Goal: Task Accomplishment & Management: Manage account settings

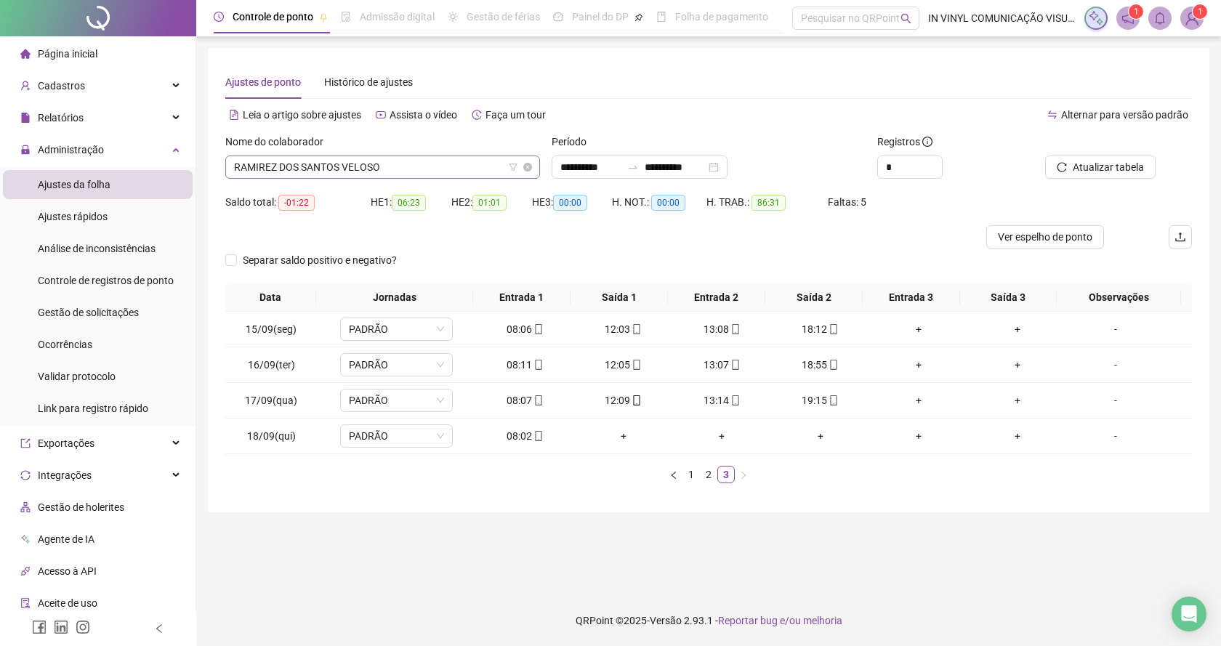
click at [529, 159] on span "RAMIREZ DOS SANTOS VELOSO" at bounding box center [382, 167] width 297 height 22
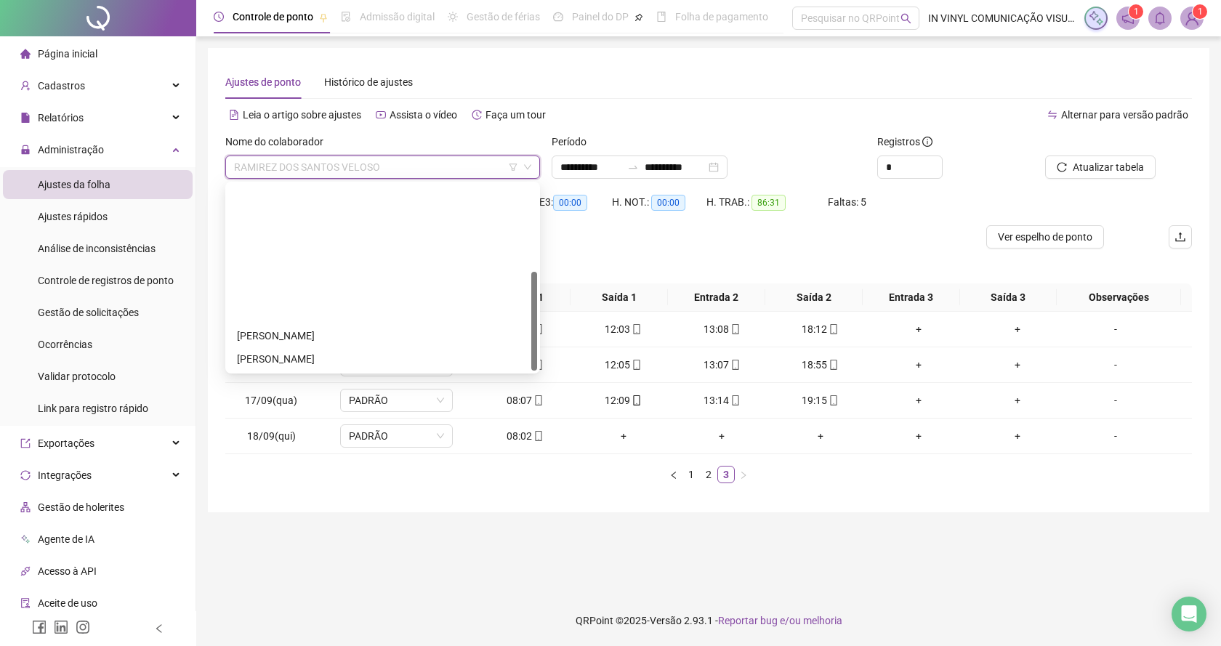
click at [299, 491] on div "[PERSON_NAME]" at bounding box center [382, 499] width 291 height 16
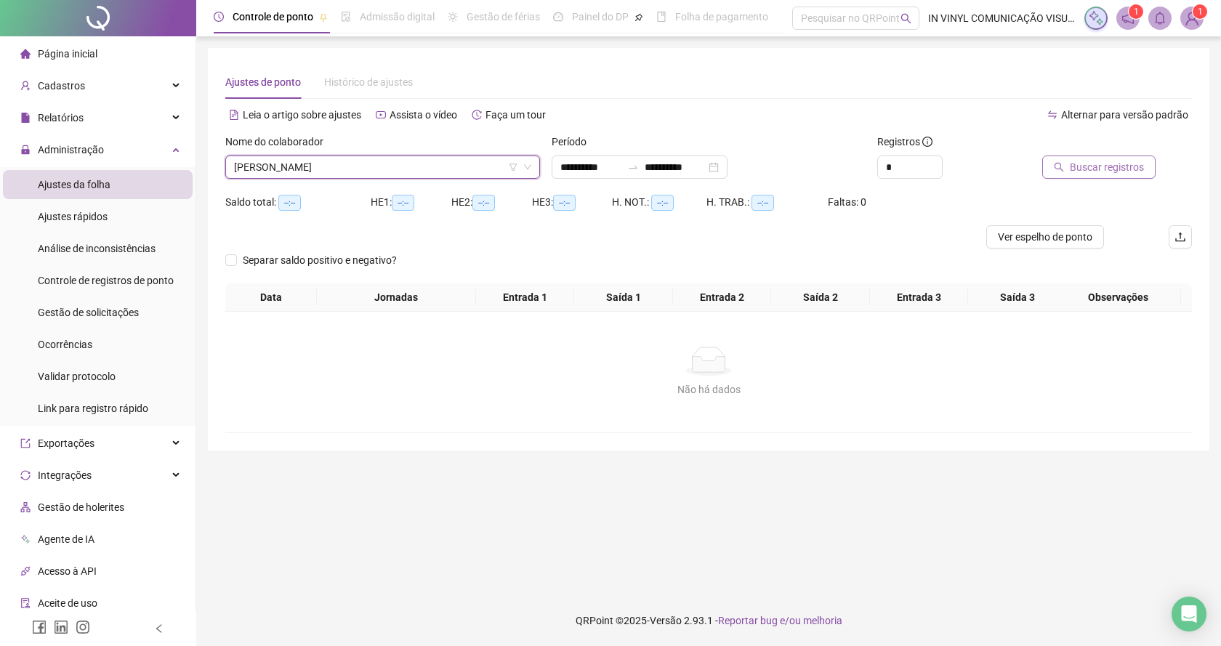
click at [1089, 169] on span "Buscar registros" at bounding box center [1107, 167] width 74 height 16
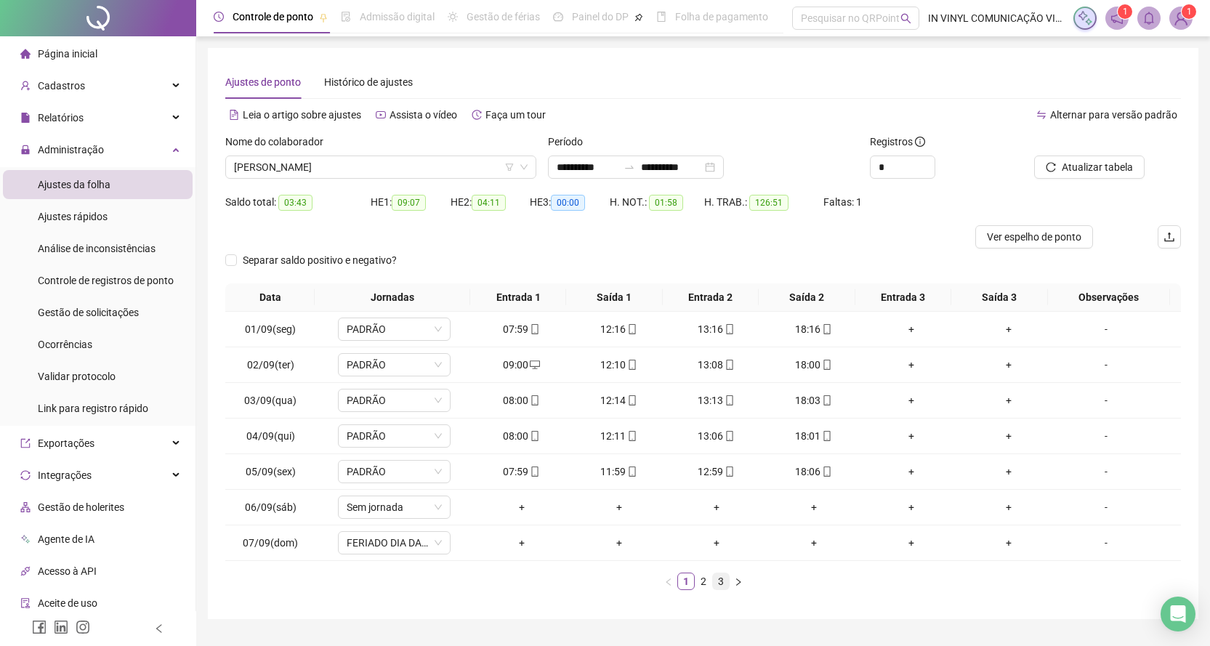
click at [720, 584] on link "3" at bounding box center [721, 581] width 16 height 16
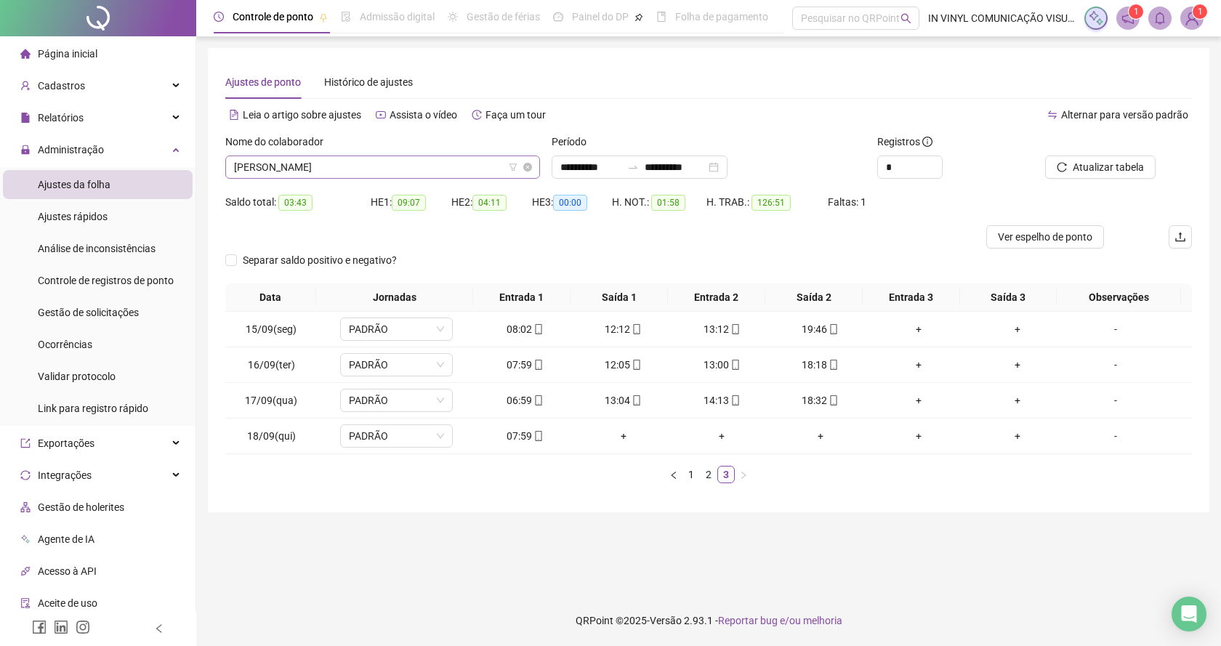
click at [528, 161] on span "[PERSON_NAME]" at bounding box center [382, 167] width 297 height 22
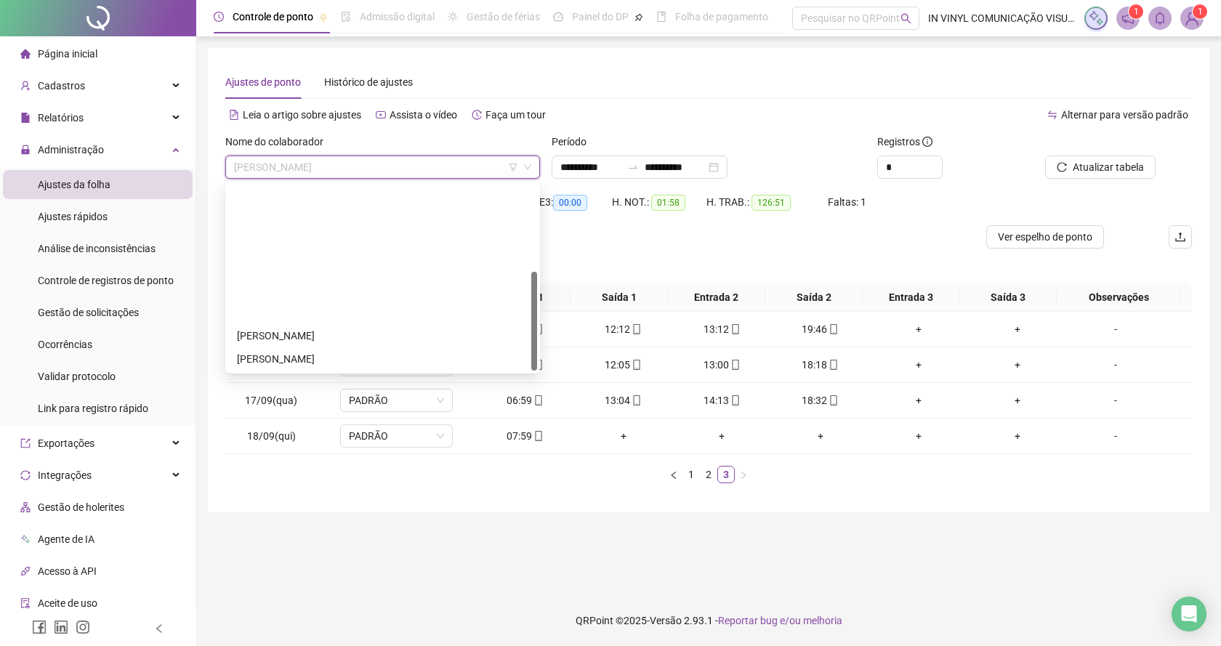
click at [329, 467] on div "NATHALIA EVIS TELES MARQUES" at bounding box center [382, 475] width 291 height 16
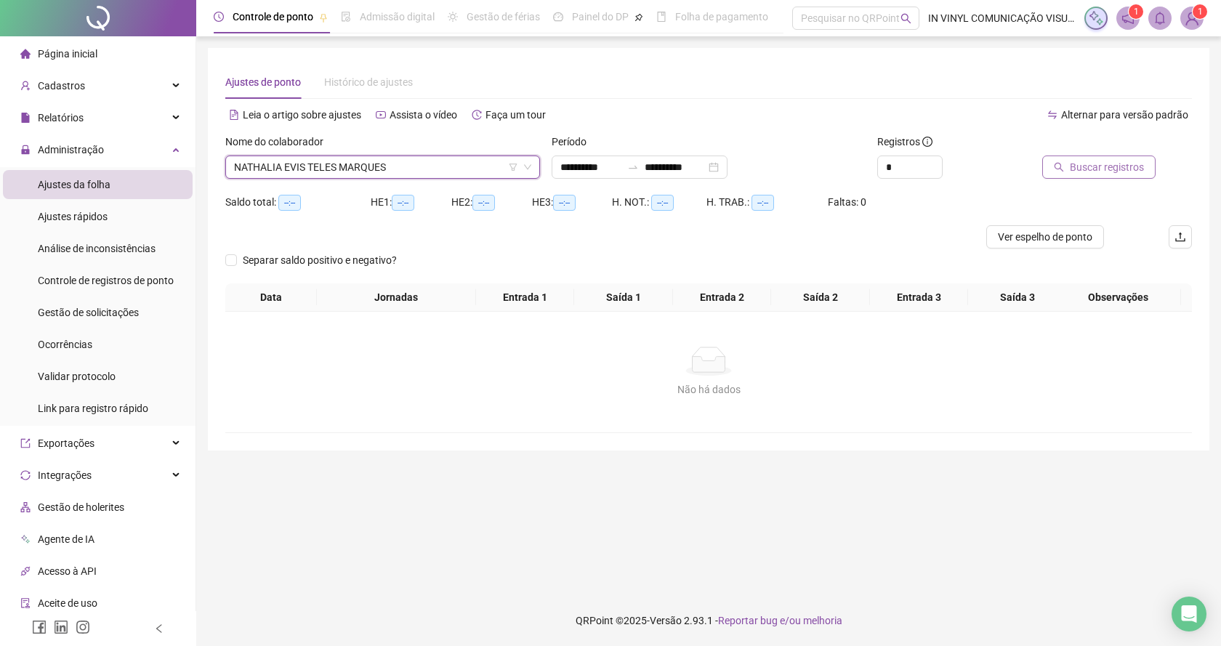
click at [1109, 166] on span "Buscar registros" at bounding box center [1107, 167] width 74 height 16
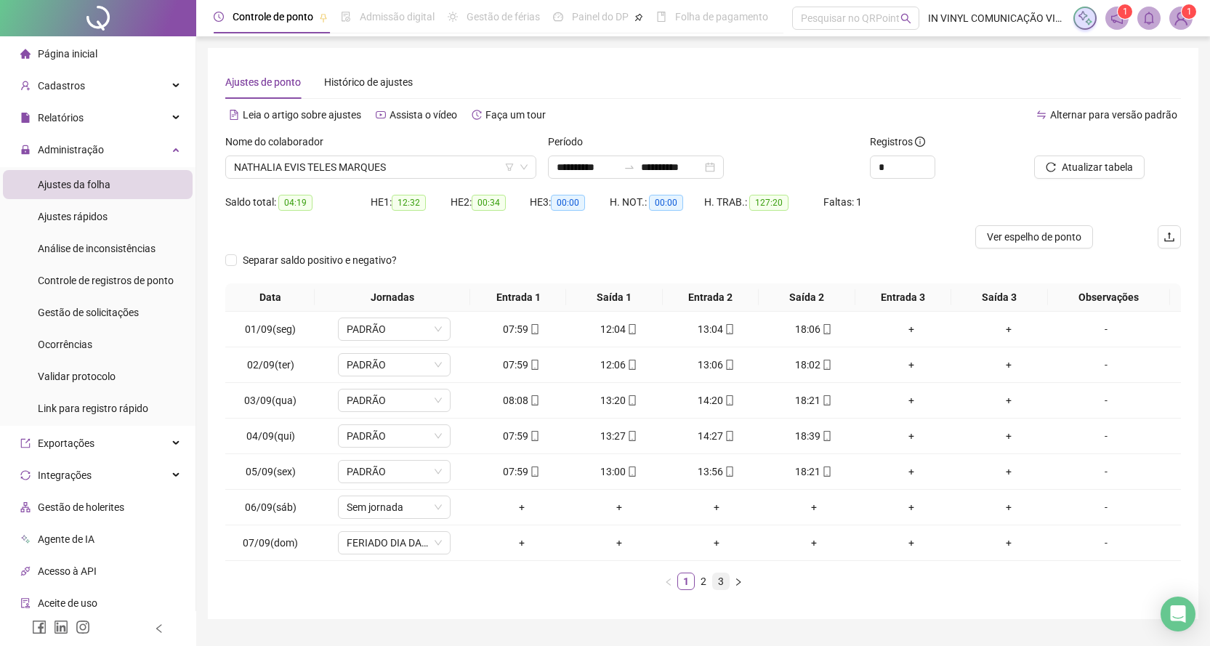
click at [723, 586] on link "3" at bounding box center [721, 581] width 16 height 16
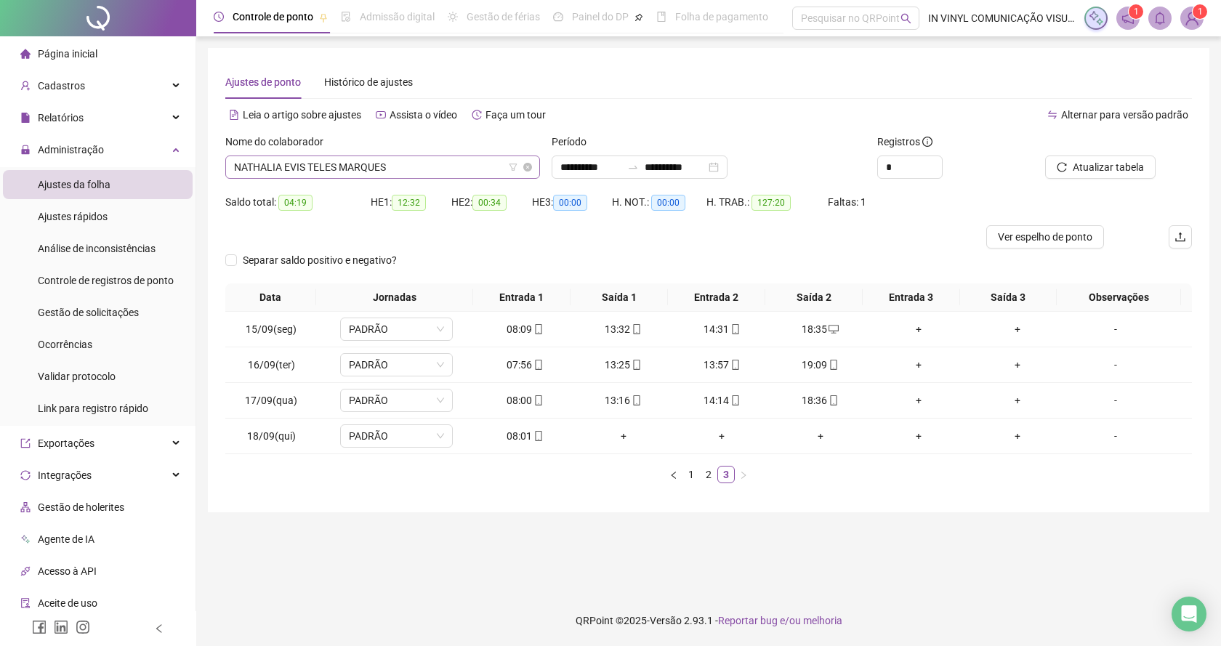
click at [526, 161] on span "NATHALIA EVIS TELES MARQUES" at bounding box center [382, 167] width 297 height 22
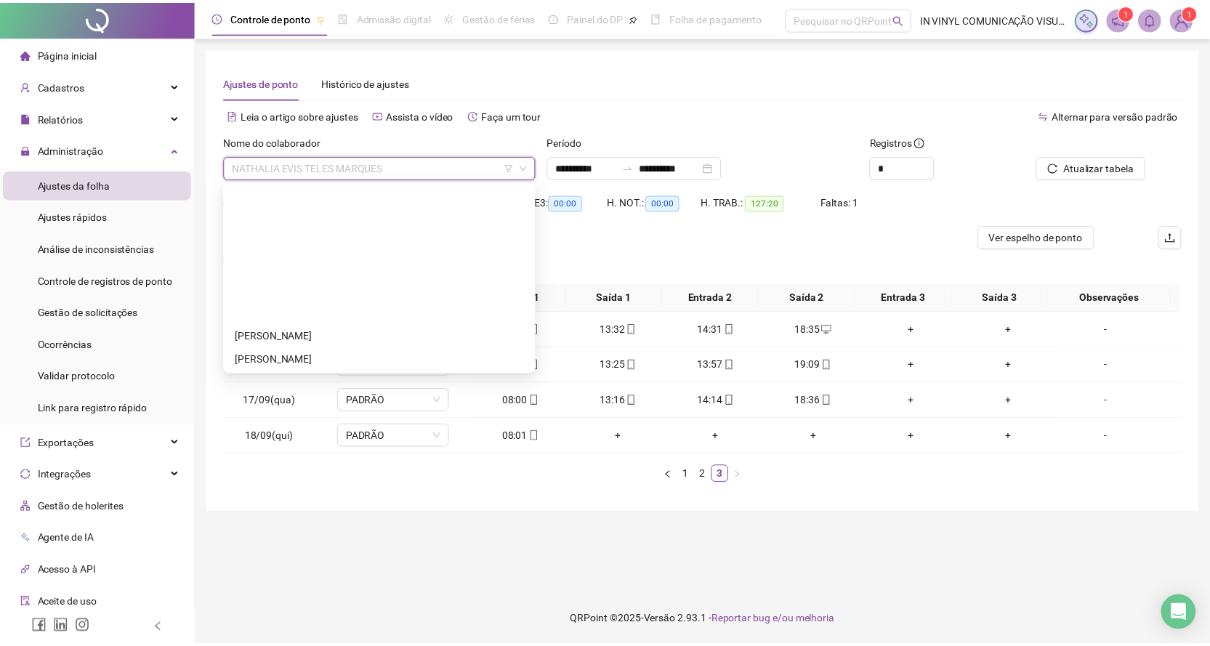
scroll to position [17, 0]
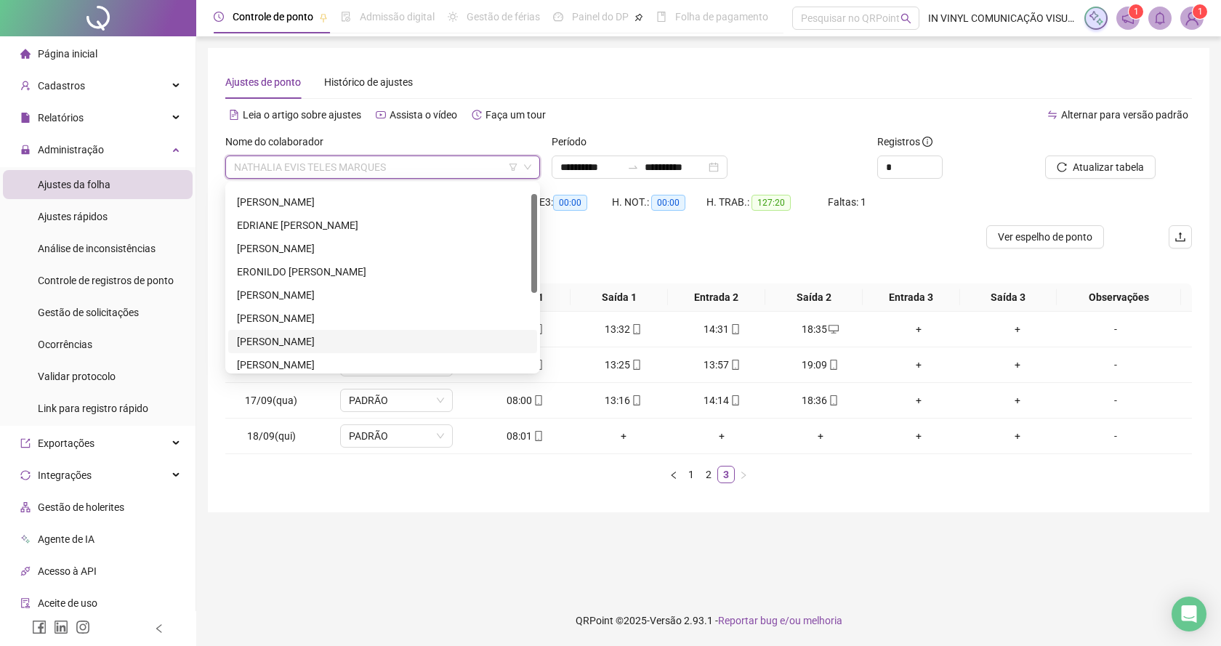
click at [267, 339] on div "[PERSON_NAME]" at bounding box center [382, 342] width 291 height 16
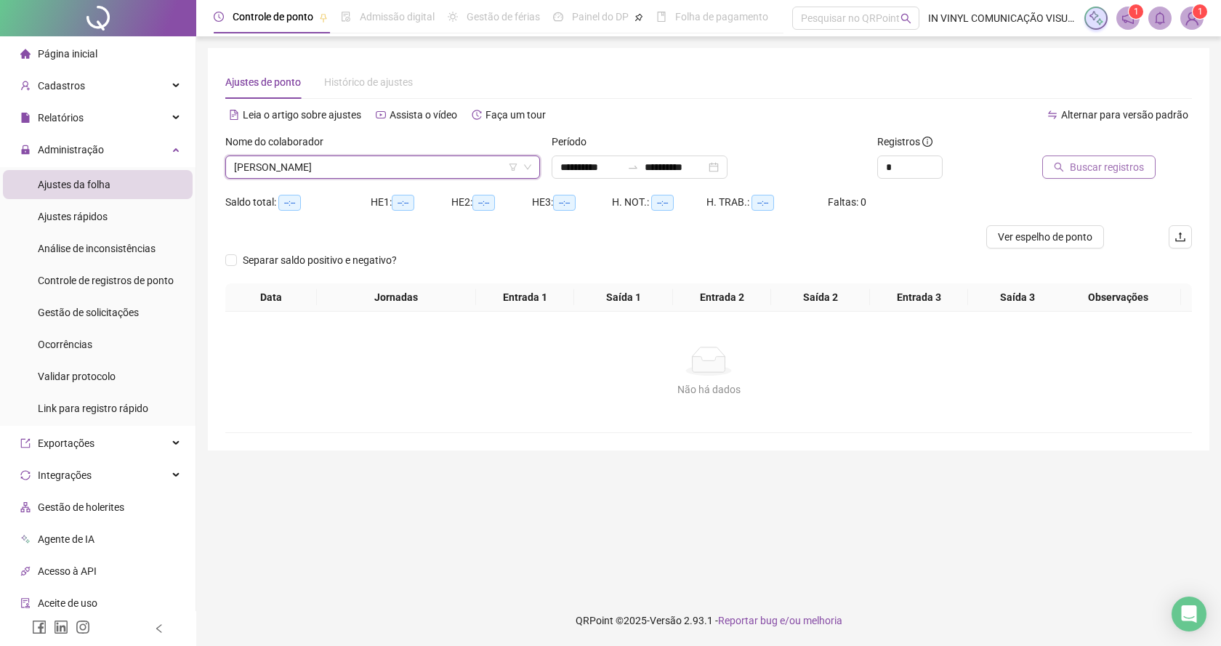
click at [1115, 166] on span "Buscar registros" at bounding box center [1107, 167] width 74 height 16
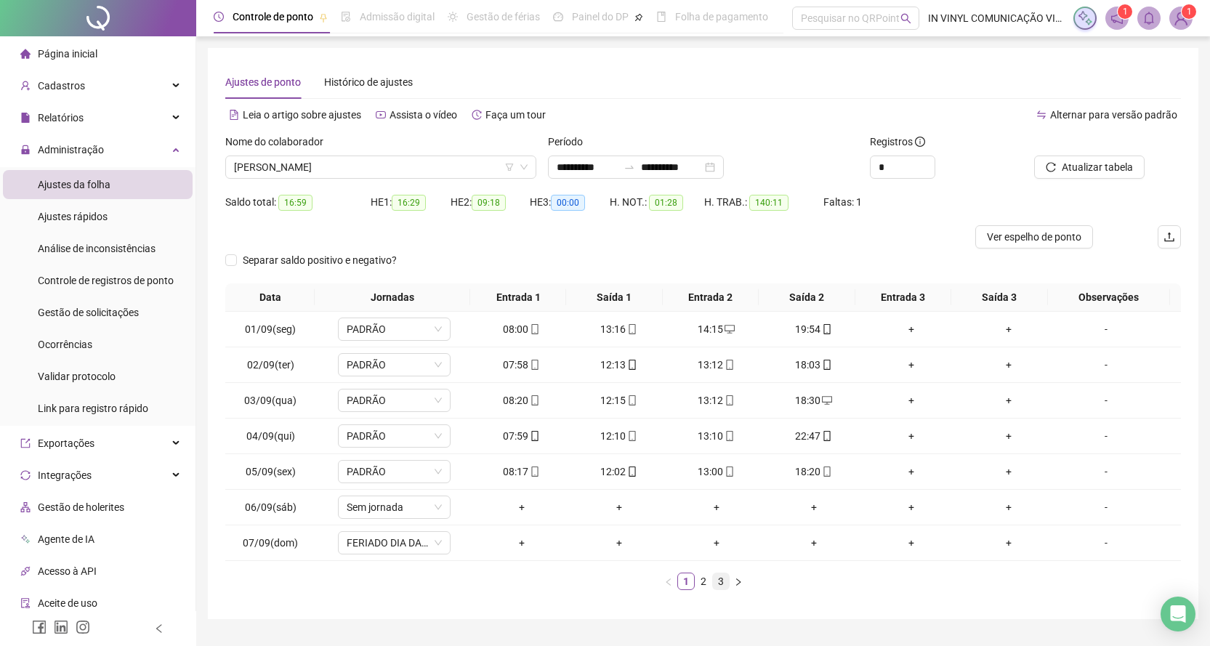
click at [721, 581] on link "3" at bounding box center [721, 581] width 16 height 16
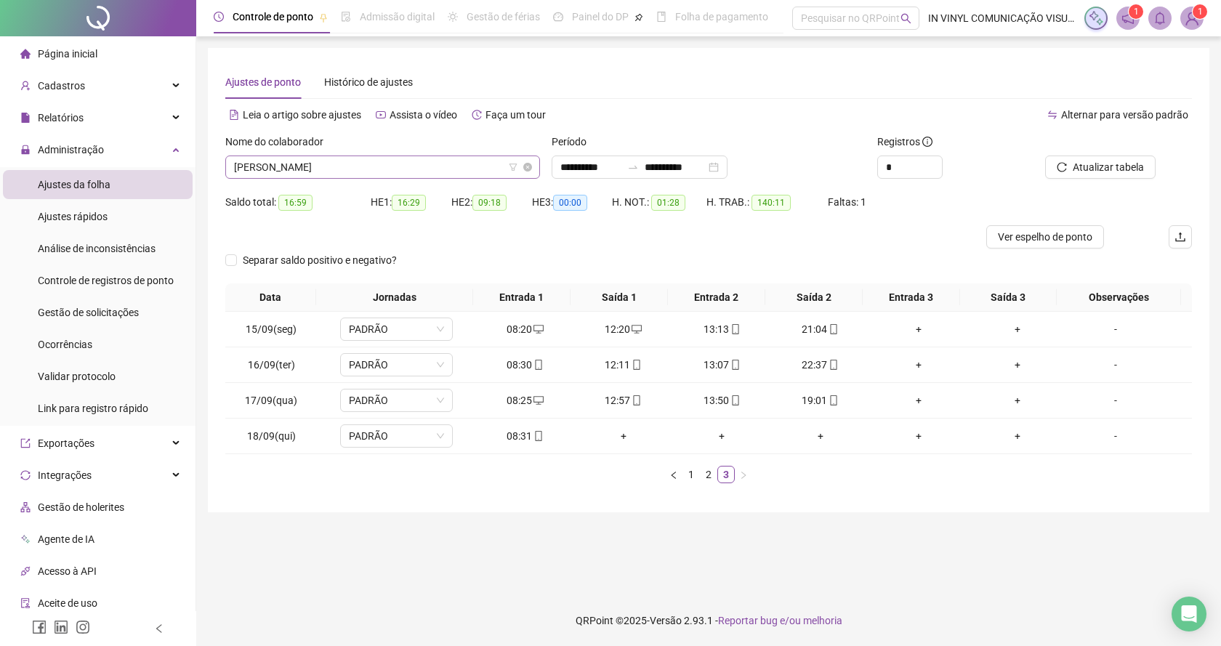
click at [533, 157] on div "[PERSON_NAME]" at bounding box center [382, 167] width 315 height 23
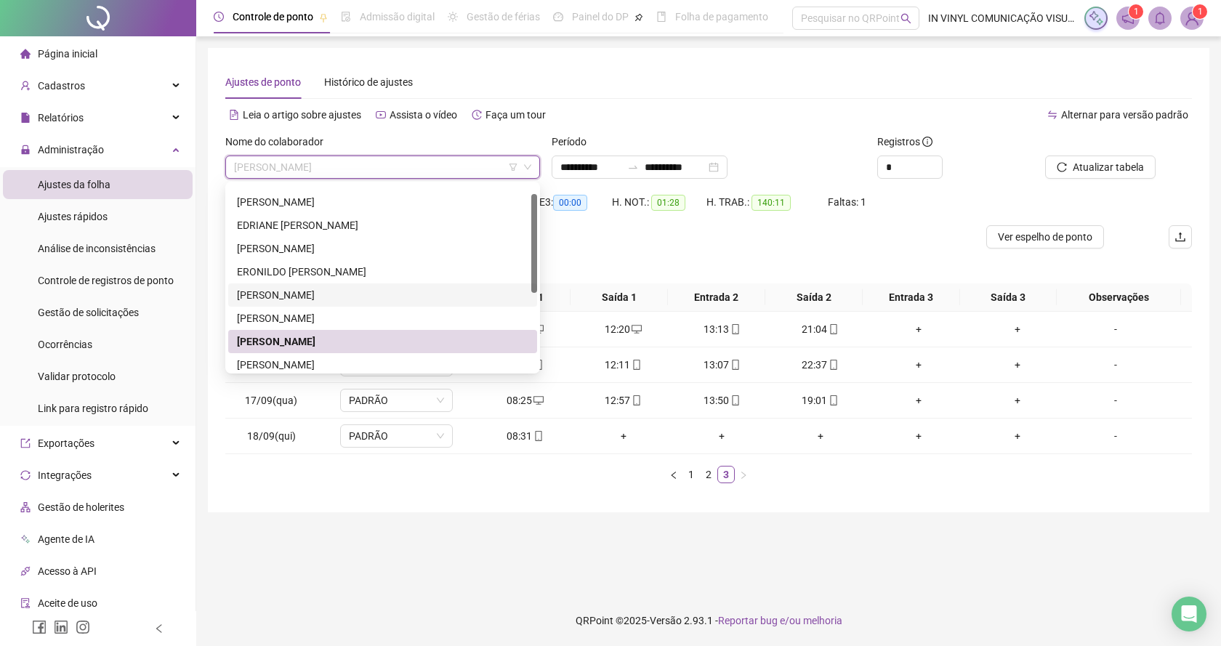
click at [275, 296] on div "[PERSON_NAME]" at bounding box center [382, 295] width 291 height 16
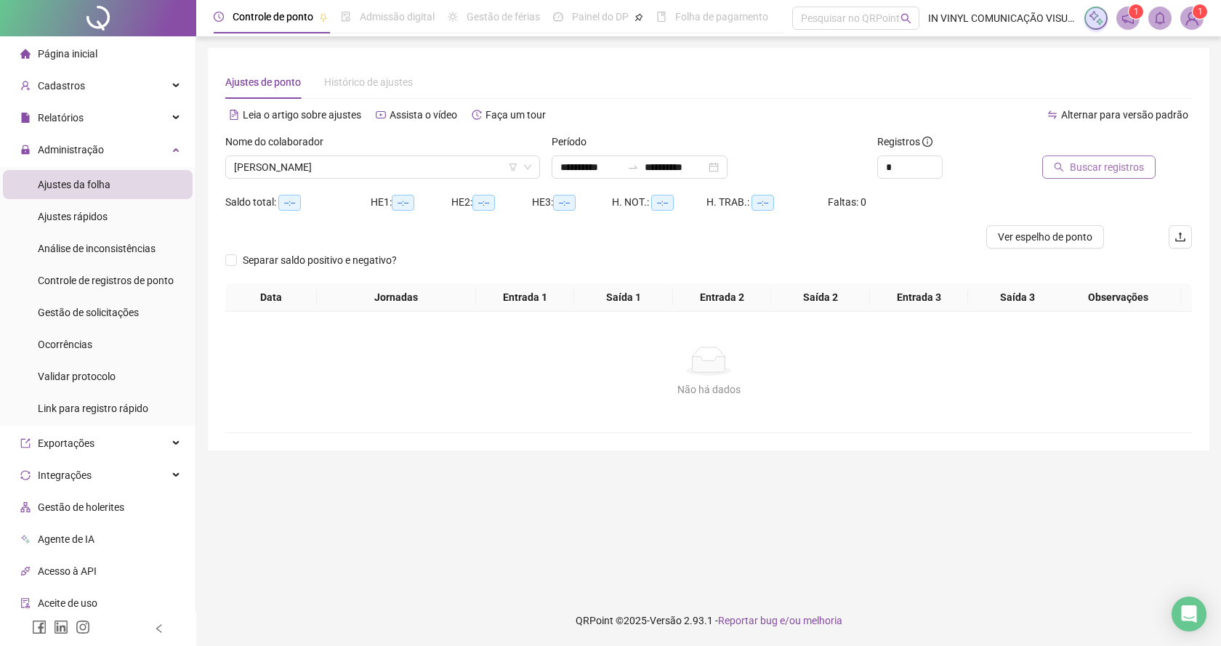
click at [1085, 167] on span "Buscar registros" at bounding box center [1107, 167] width 74 height 16
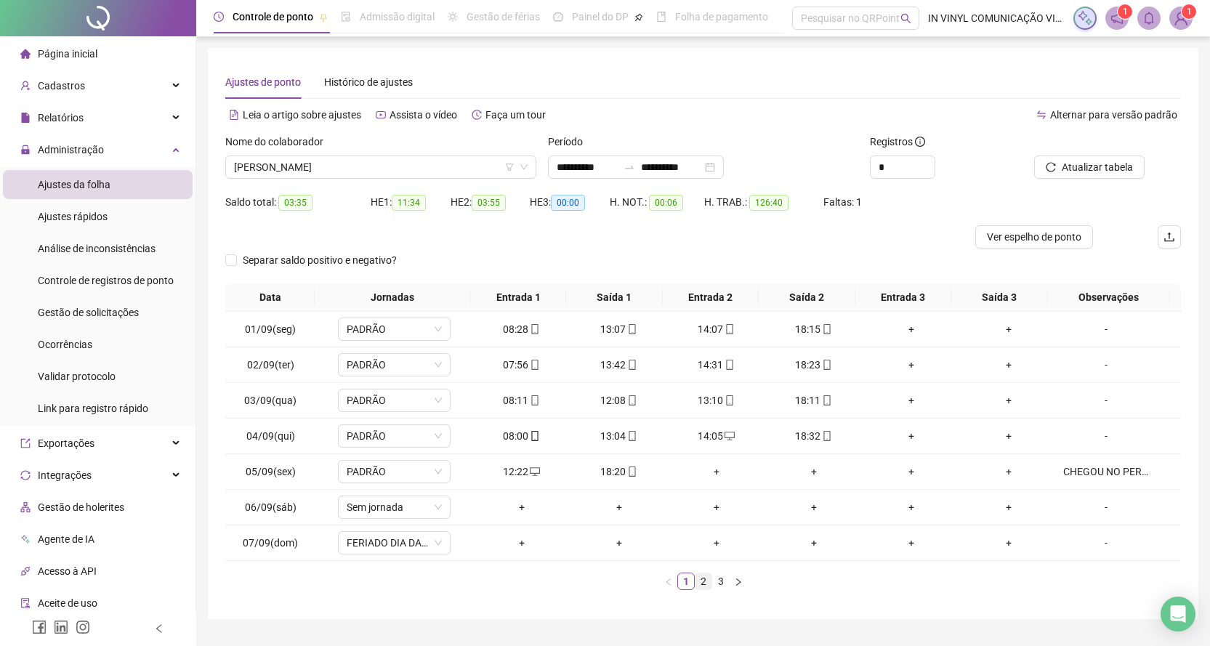
click at [705, 584] on link "2" at bounding box center [703, 581] width 16 height 16
click at [722, 586] on link "3" at bounding box center [721, 581] width 16 height 16
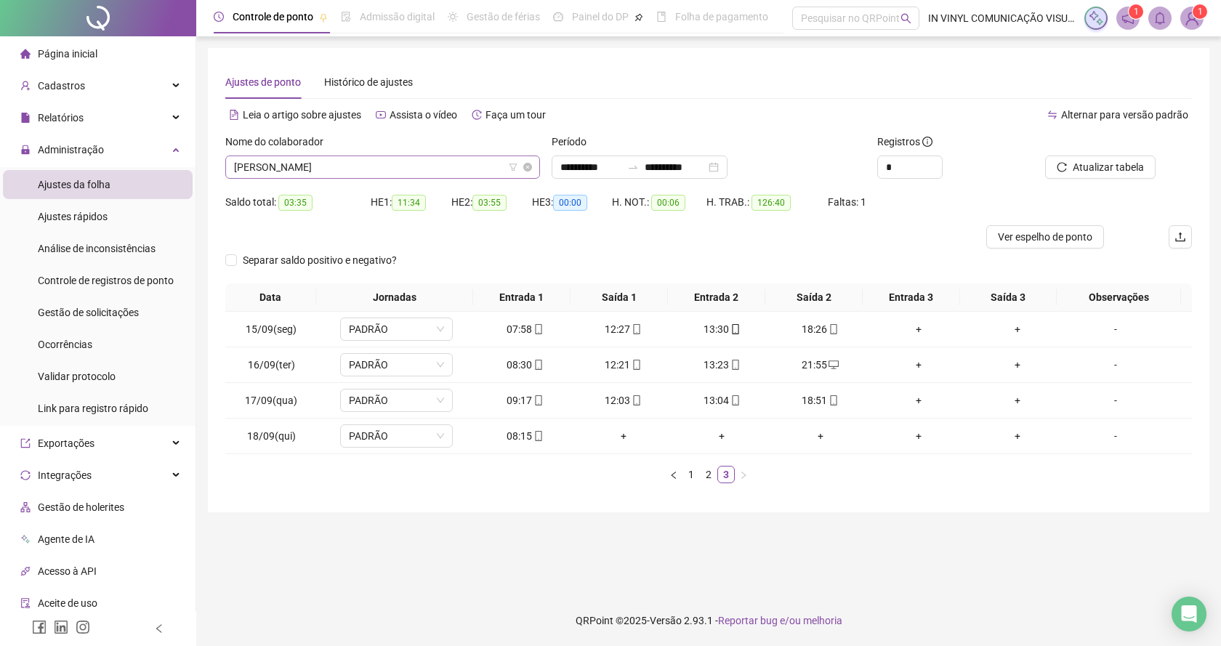
click at [530, 158] on span "[PERSON_NAME]" at bounding box center [382, 167] width 297 height 22
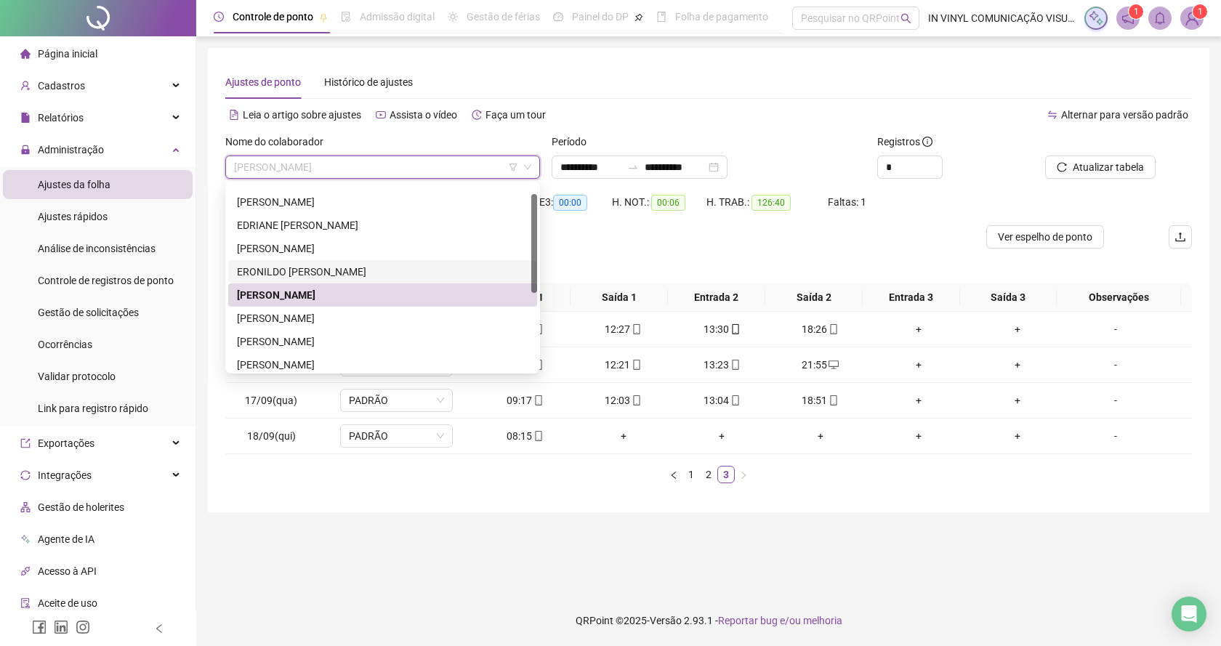
click at [291, 270] on div "ERONILDO [PERSON_NAME]" at bounding box center [382, 272] width 291 height 16
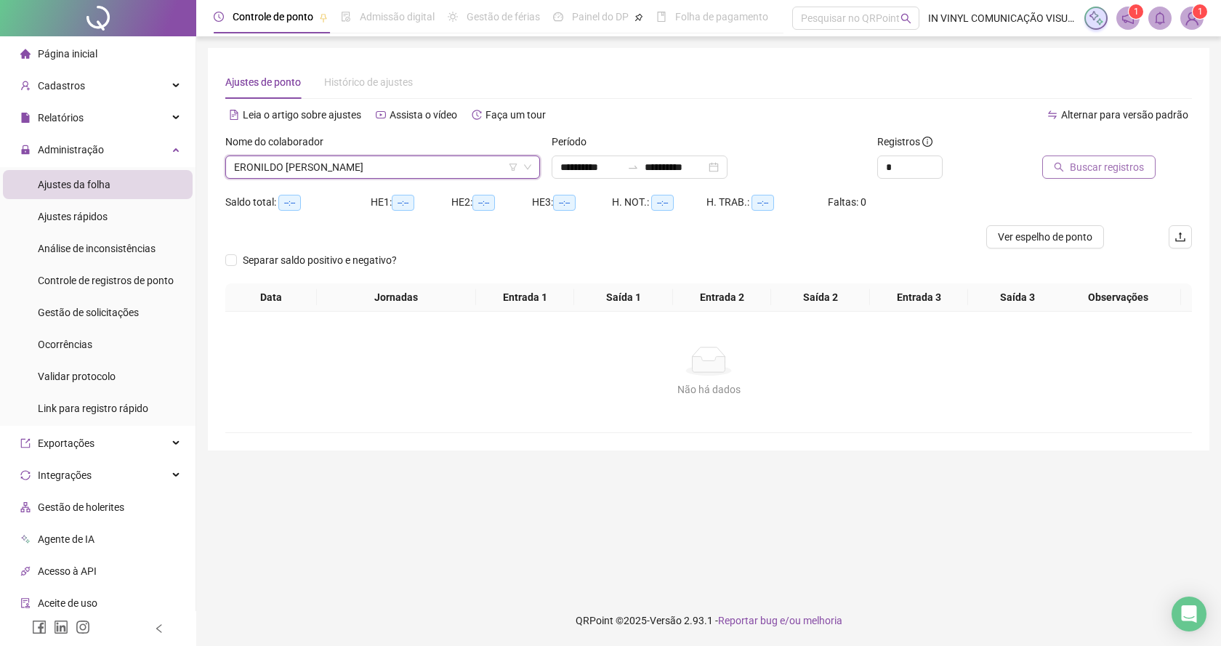
click at [1081, 167] on span "Buscar registros" at bounding box center [1107, 167] width 74 height 16
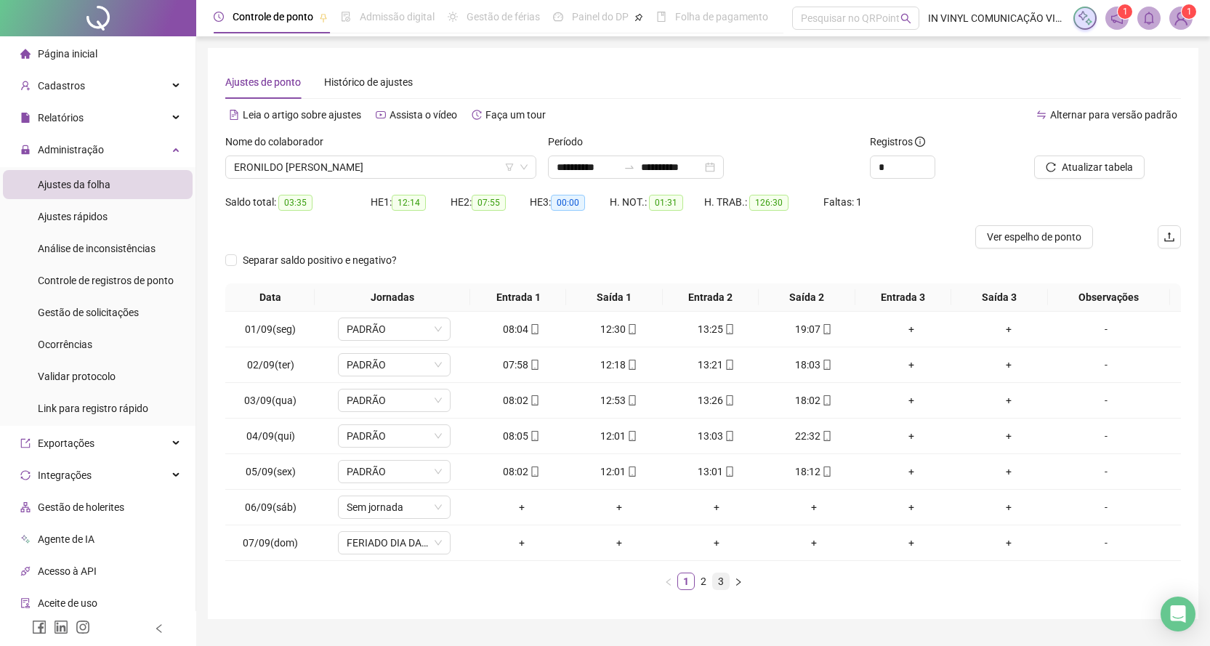
click at [722, 577] on link "3" at bounding box center [721, 581] width 16 height 16
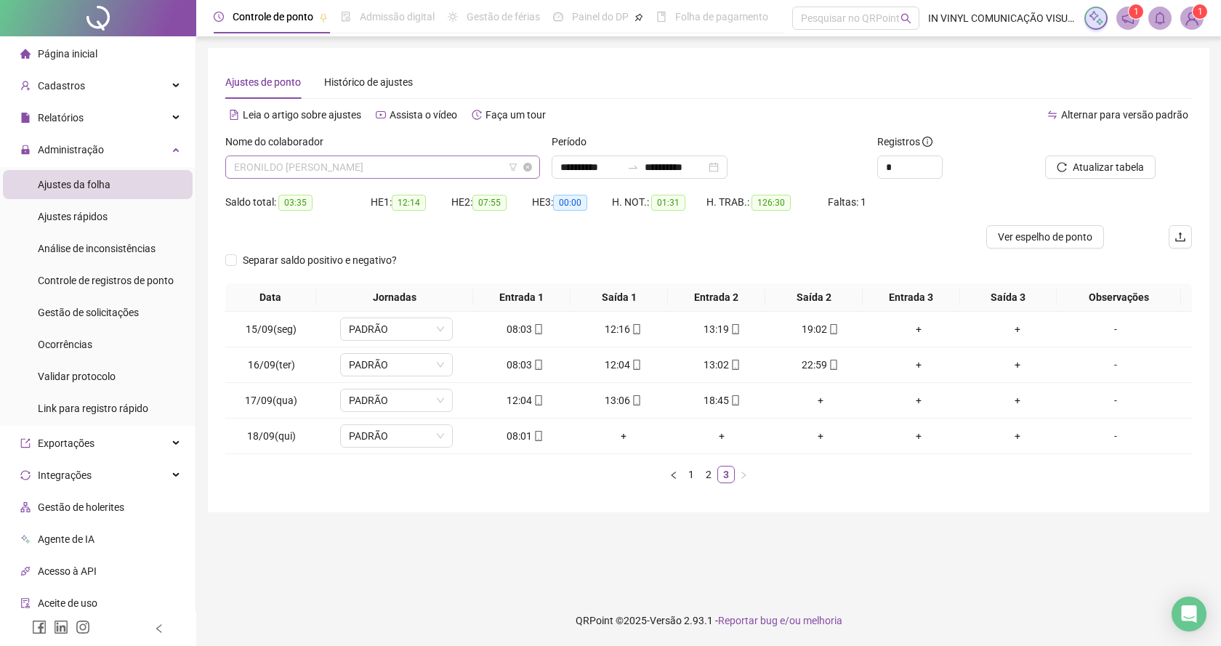
click at [530, 162] on span "ERONILDO [PERSON_NAME]" at bounding box center [382, 167] width 297 height 22
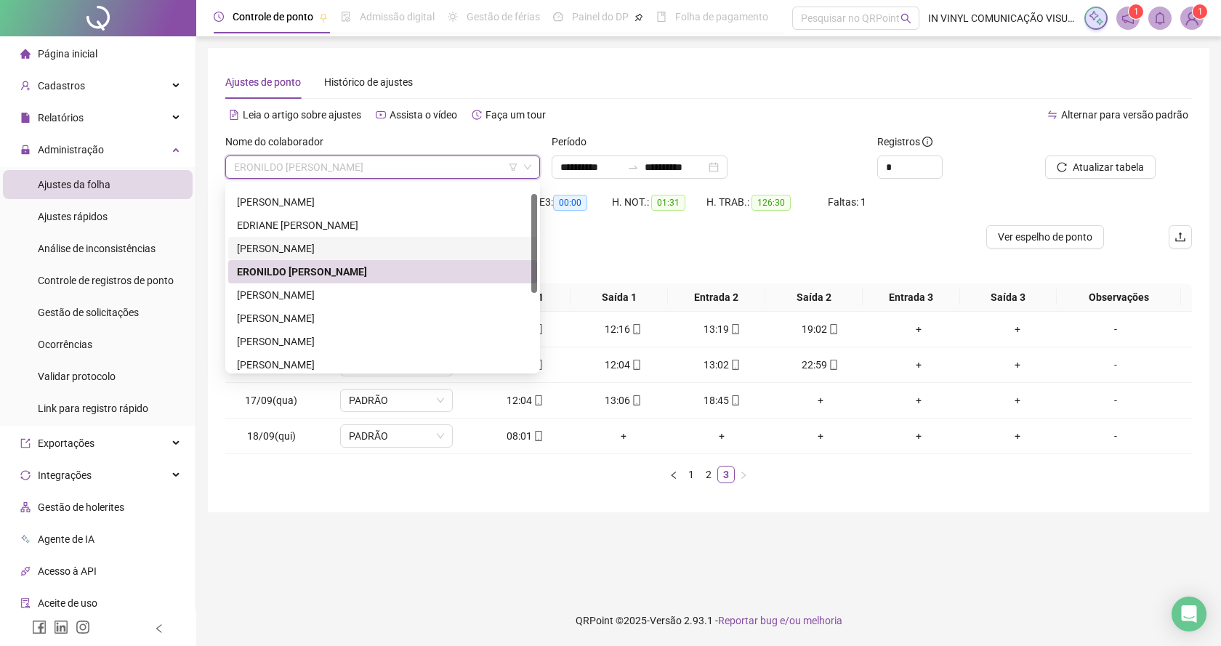
click at [291, 247] on div "[PERSON_NAME]" at bounding box center [382, 249] width 291 height 16
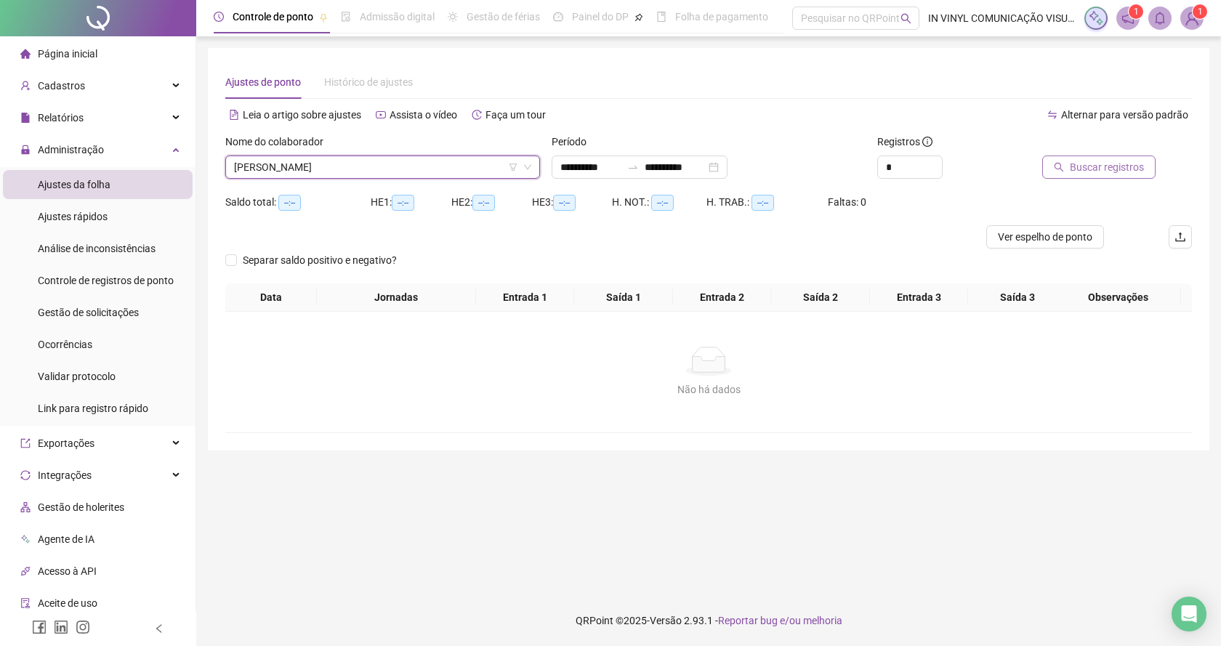
click at [1083, 169] on span "Buscar registros" at bounding box center [1107, 167] width 74 height 16
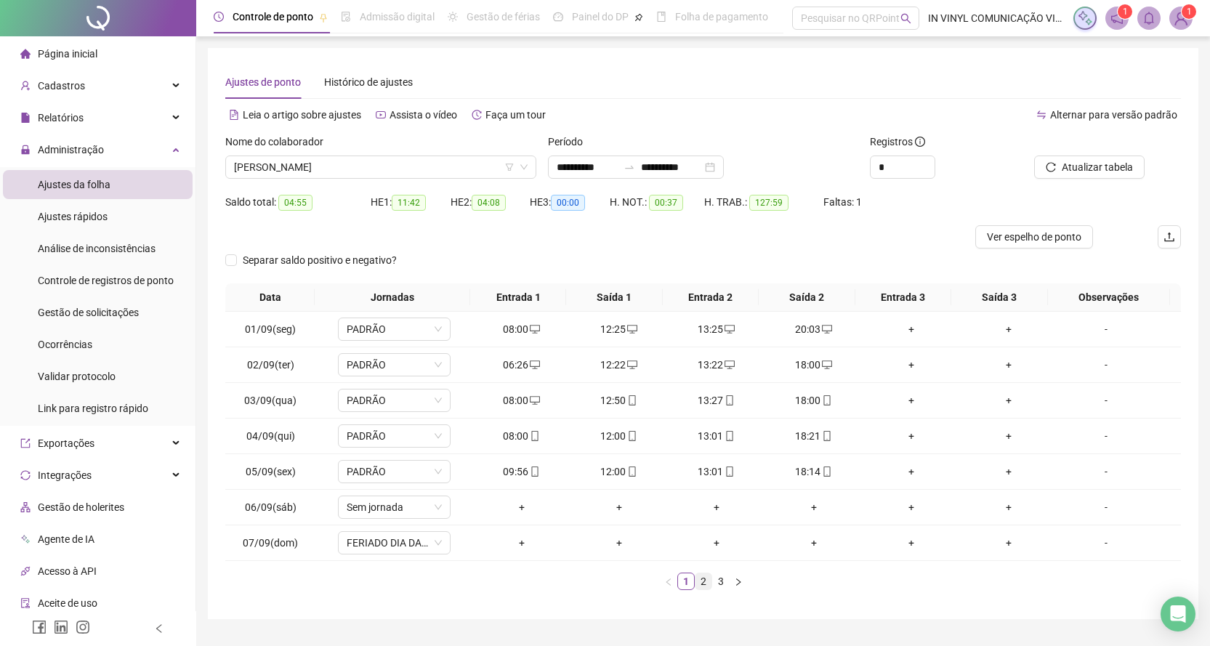
click at [698, 582] on link "2" at bounding box center [703, 581] width 16 height 16
click at [719, 582] on link "3" at bounding box center [721, 581] width 16 height 16
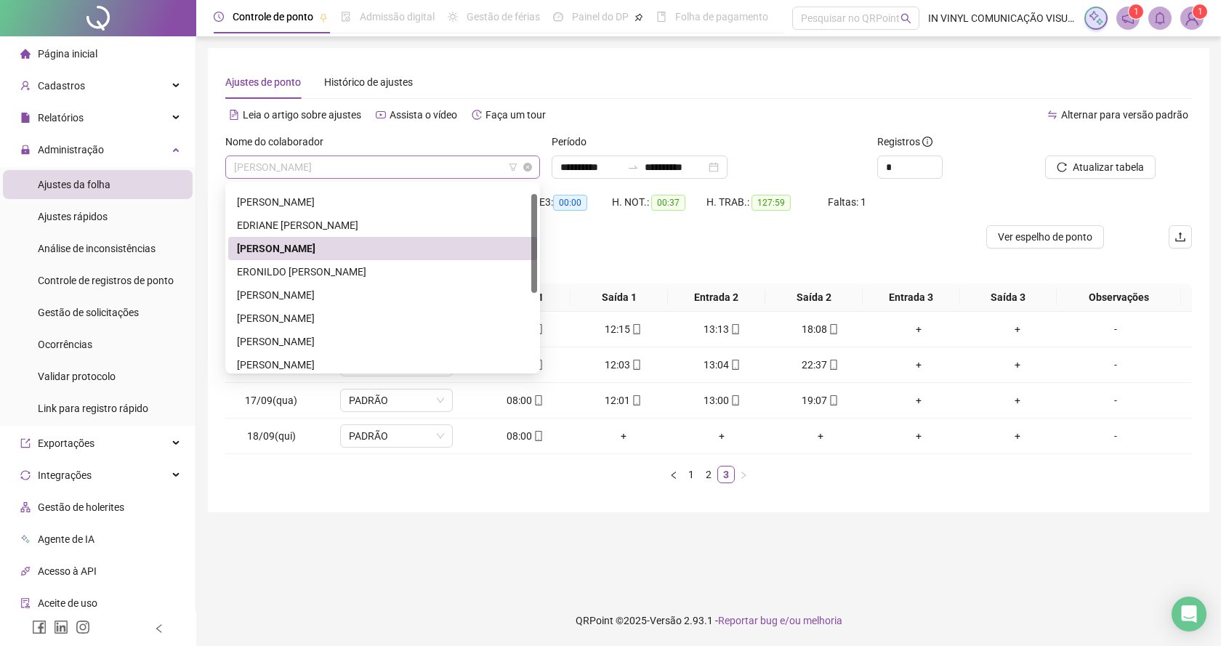
click at [531, 157] on div "[PERSON_NAME]" at bounding box center [382, 167] width 315 height 23
click at [344, 201] on div "[PERSON_NAME]" at bounding box center [382, 202] width 291 height 16
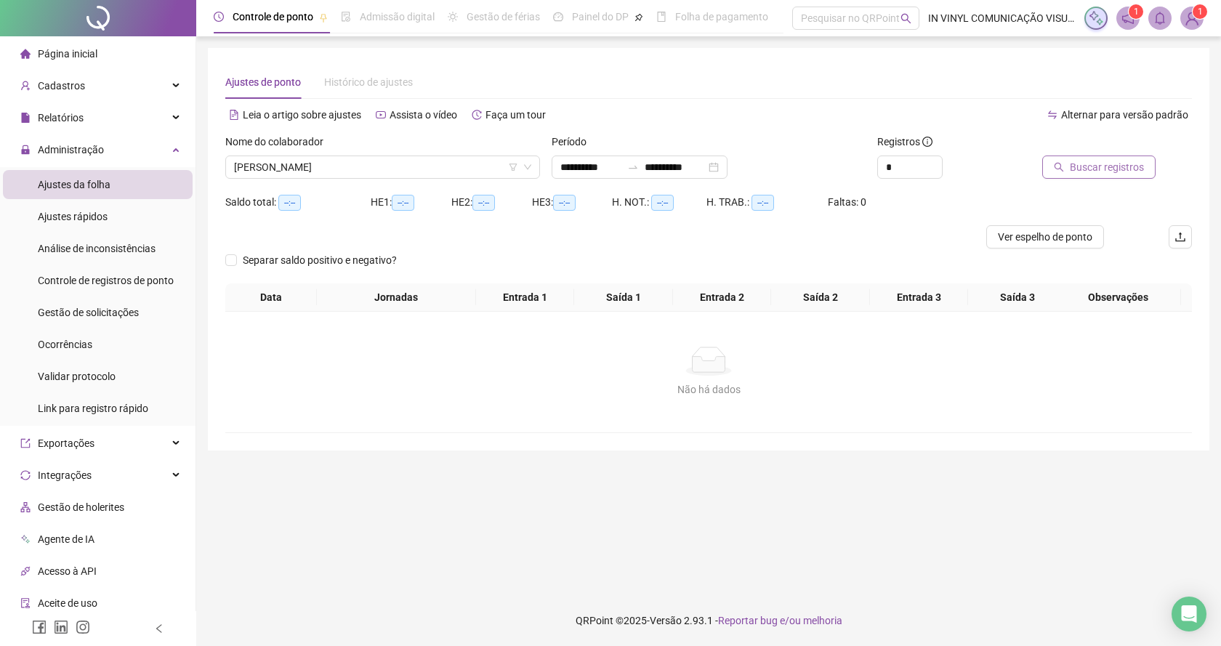
click at [1079, 165] on span "Buscar registros" at bounding box center [1107, 167] width 74 height 16
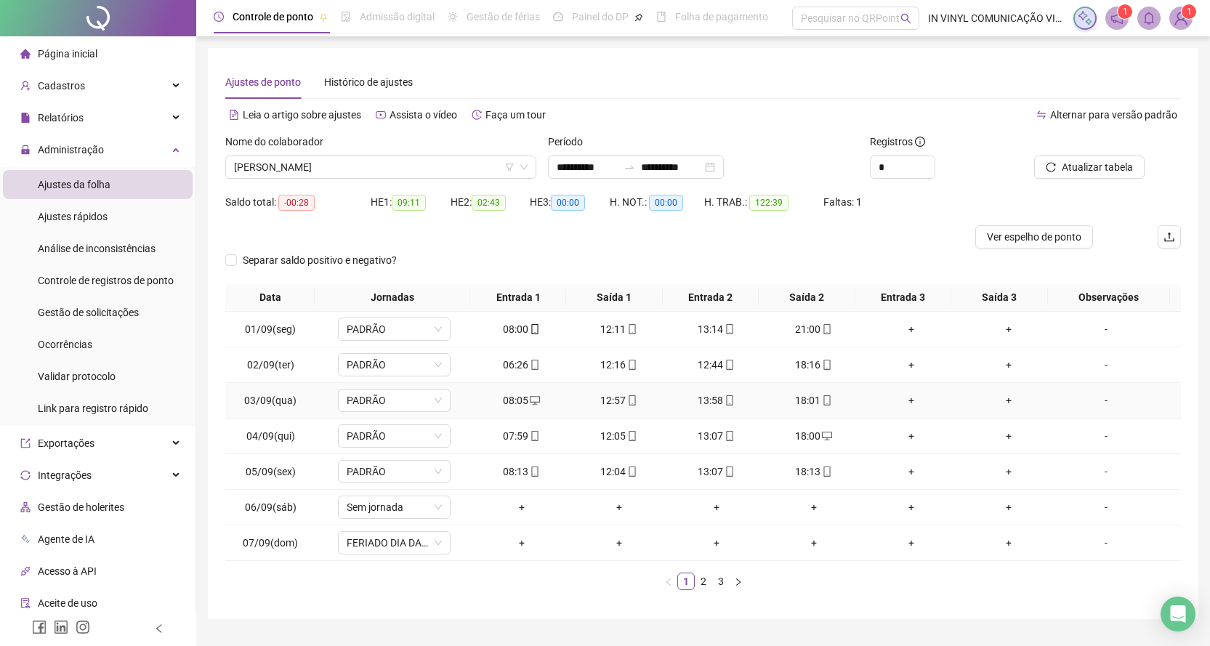
scroll to position [36, 0]
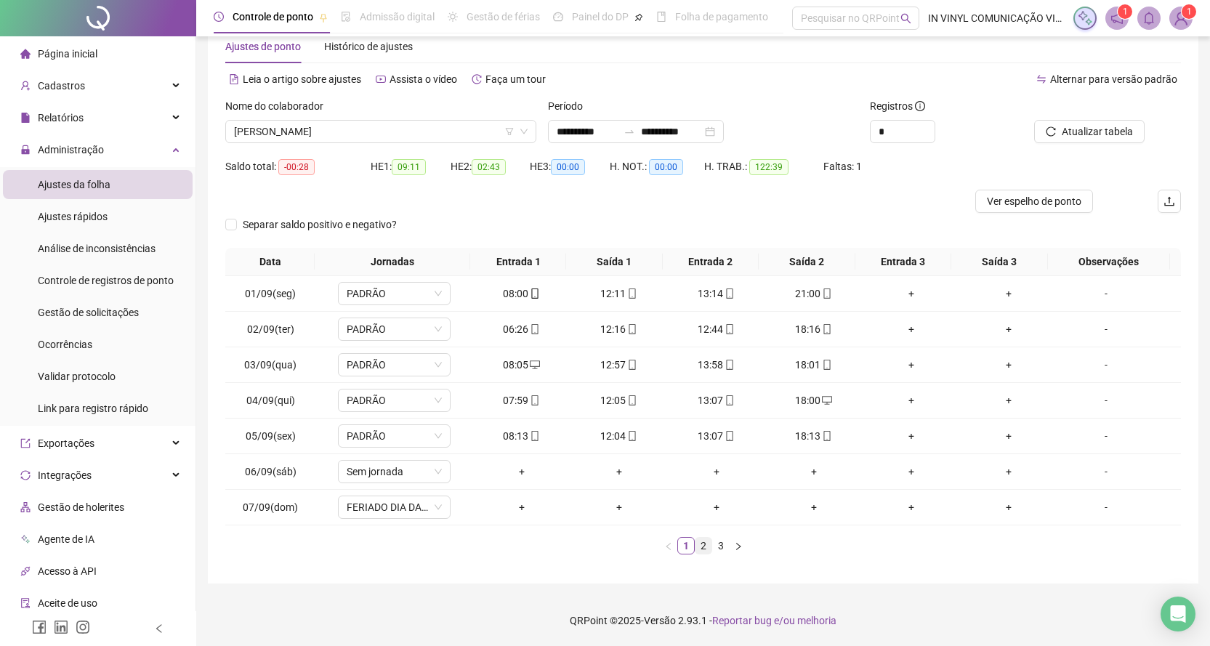
click at [706, 548] on link "2" at bounding box center [703, 546] width 16 height 16
click at [719, 546] on link "3" at bounding box center [721, 546] width 16 height 16
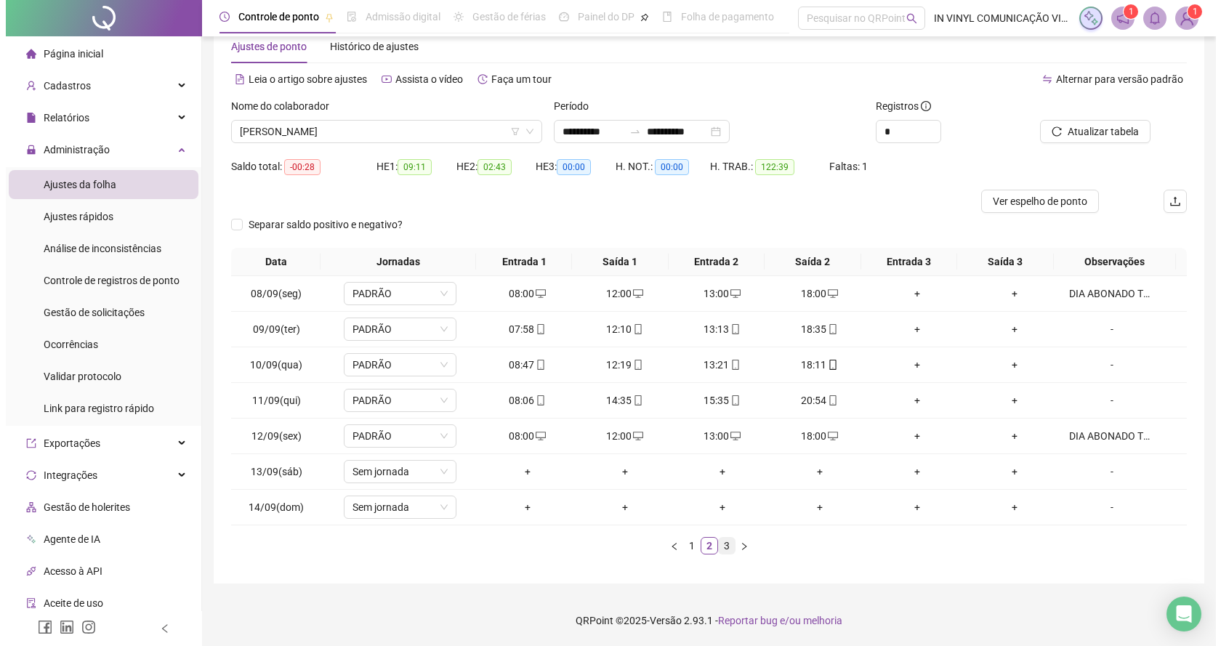
scroll to position [0, 0]
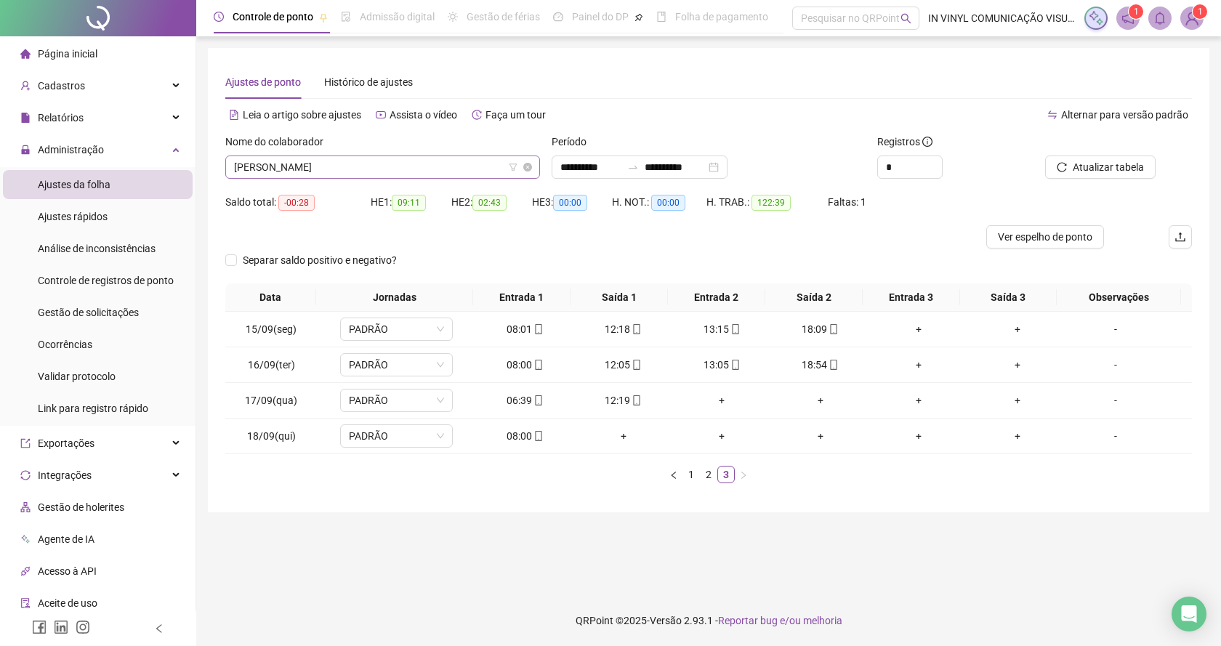
click at [527, 157] on span "[PERSON_NAME]" at bounding box center [382, 167] width 297 height 22
click at [82, 310] on span "Gestão de solicitações" at bounding box center [88, 313] width 101 height 12
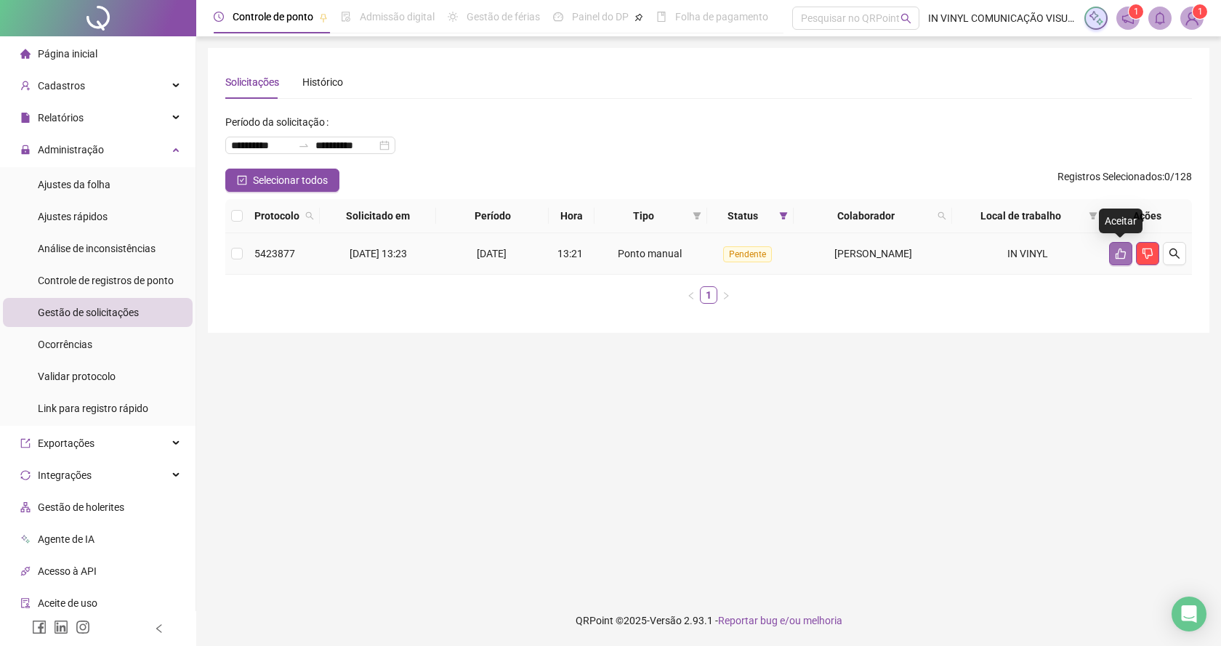
click at [1126, 258] on icon "like" at bounding box center [1121, 254] width 12 height 12
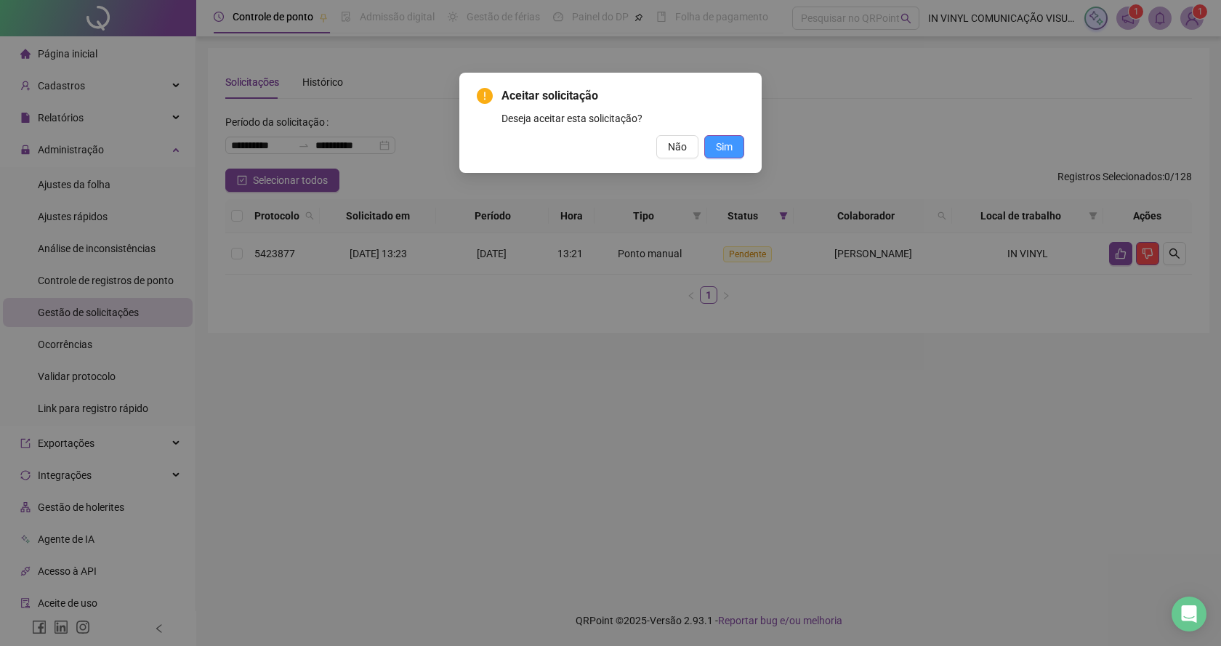
click at [732, 143] on span "Sim" at bounding box center [724, 147] width 17 height 16
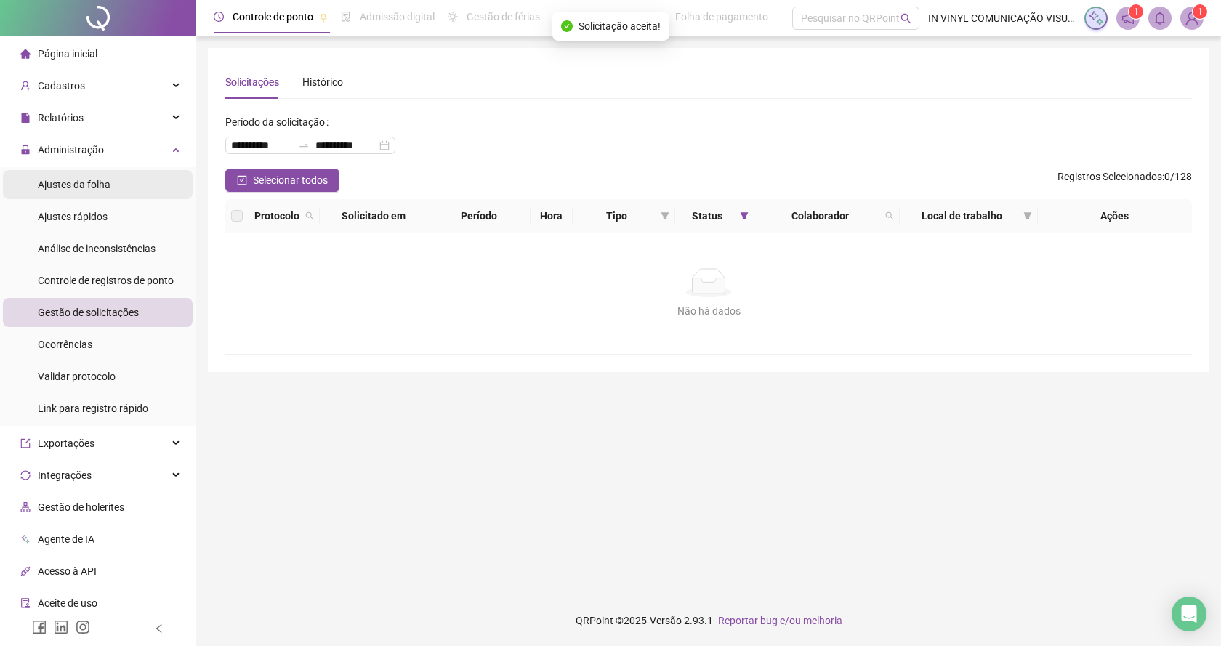
click at [85, 181] on span "Ajustes da folha" at bounding box center [74, 185] width 73 height 12
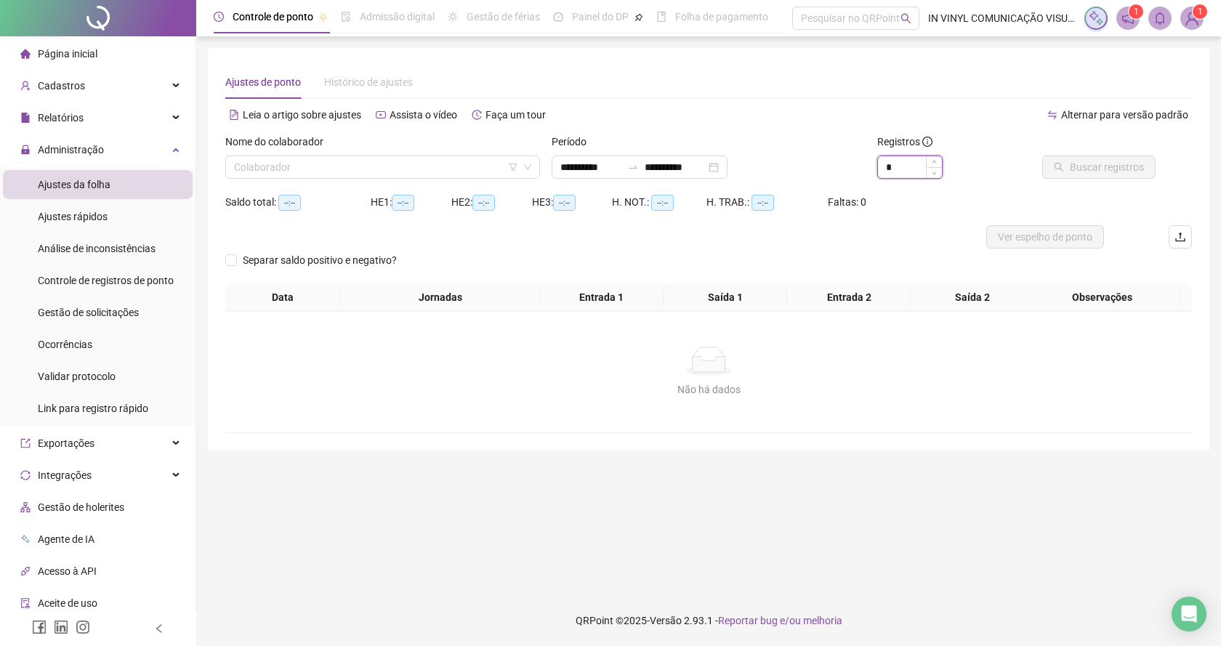
click at [915, 158] on input "*" at bounding box center [910, 167] width 64 height 22
click at [535, 156] on div "Colaborador" at bounding box center [382, 167] width 315 height 23
type input "*"
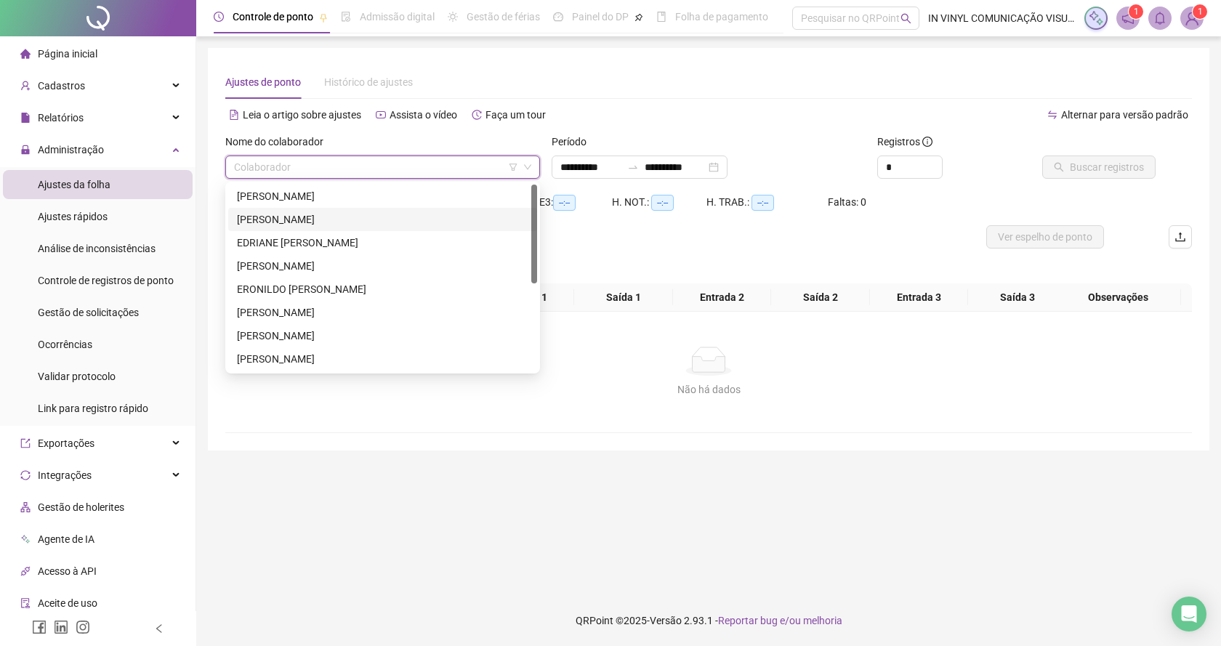
click at [339, 222] on div "[PERSON_NAME]" at bounding box center [382, 219] width 291 height 16
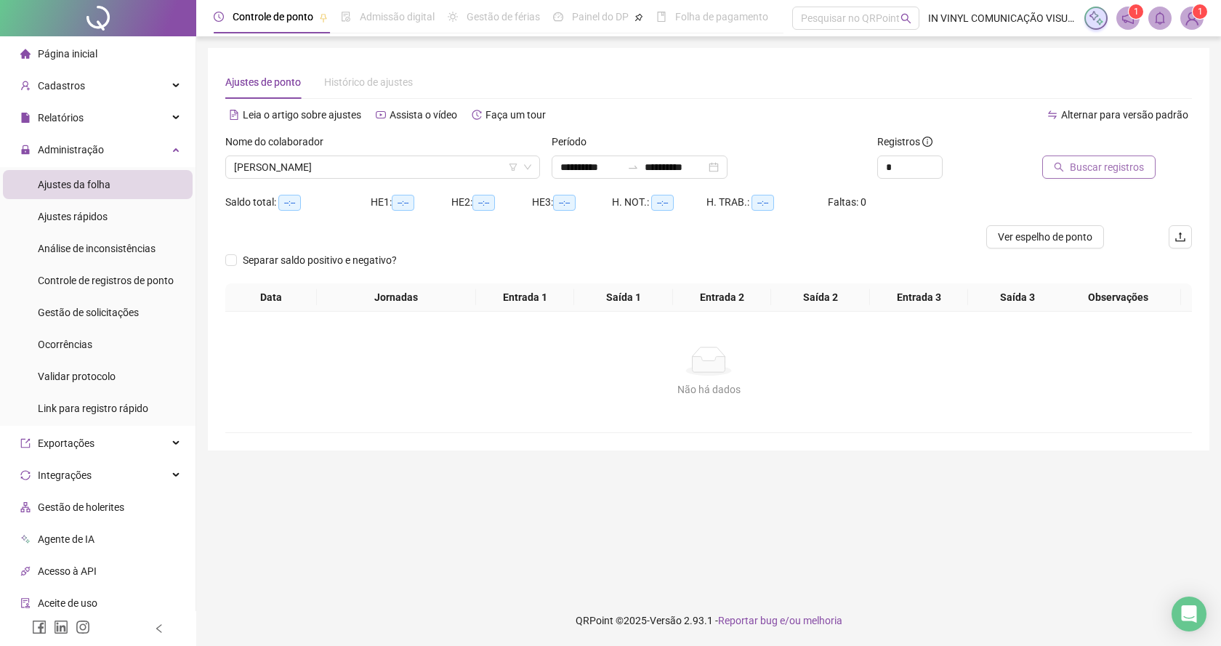
click at [1094, 164] on span "Buscar registros" at bounding box center [1107, 167] width 74 height 16
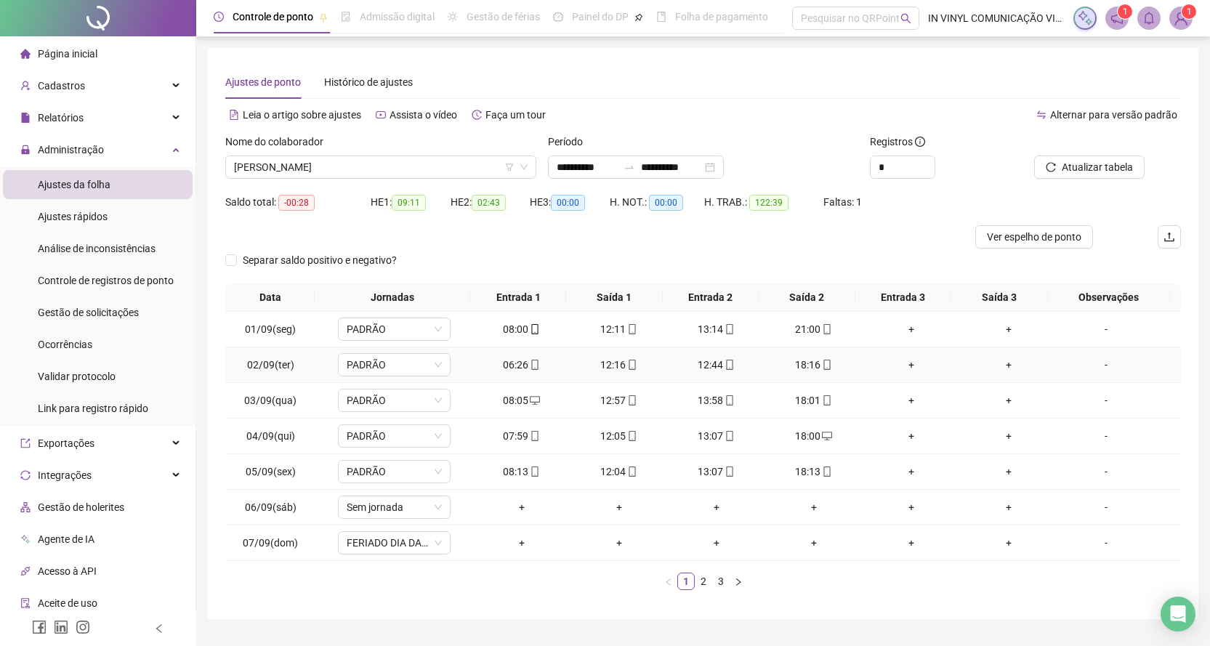
scroll to position [36, 0]
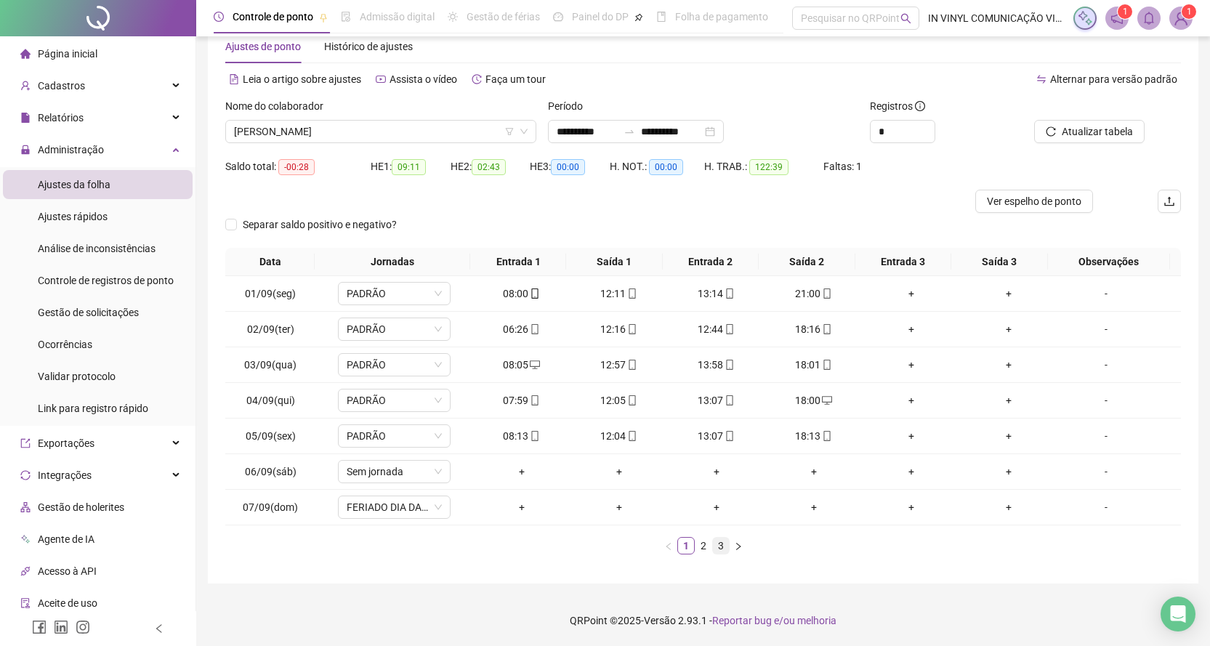
click at [718, 547] on link "3" at bounding box center [721, 546] width 16 height 16
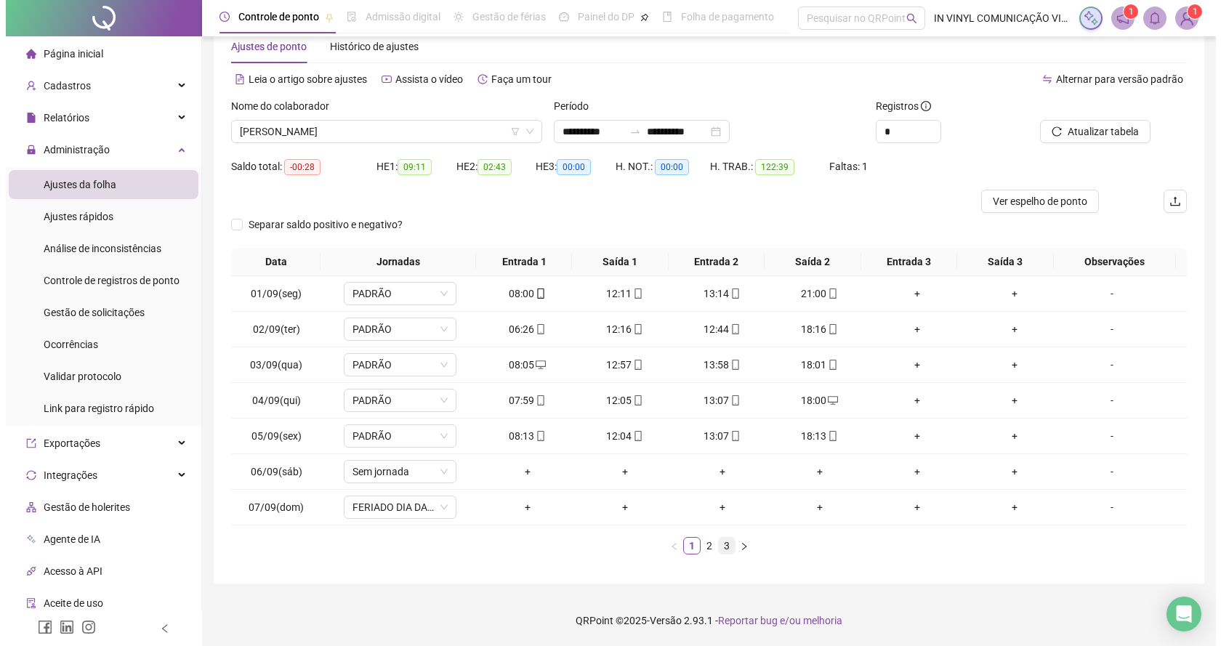
scroll to position [0, 0]
